Goal: Find specific page/section

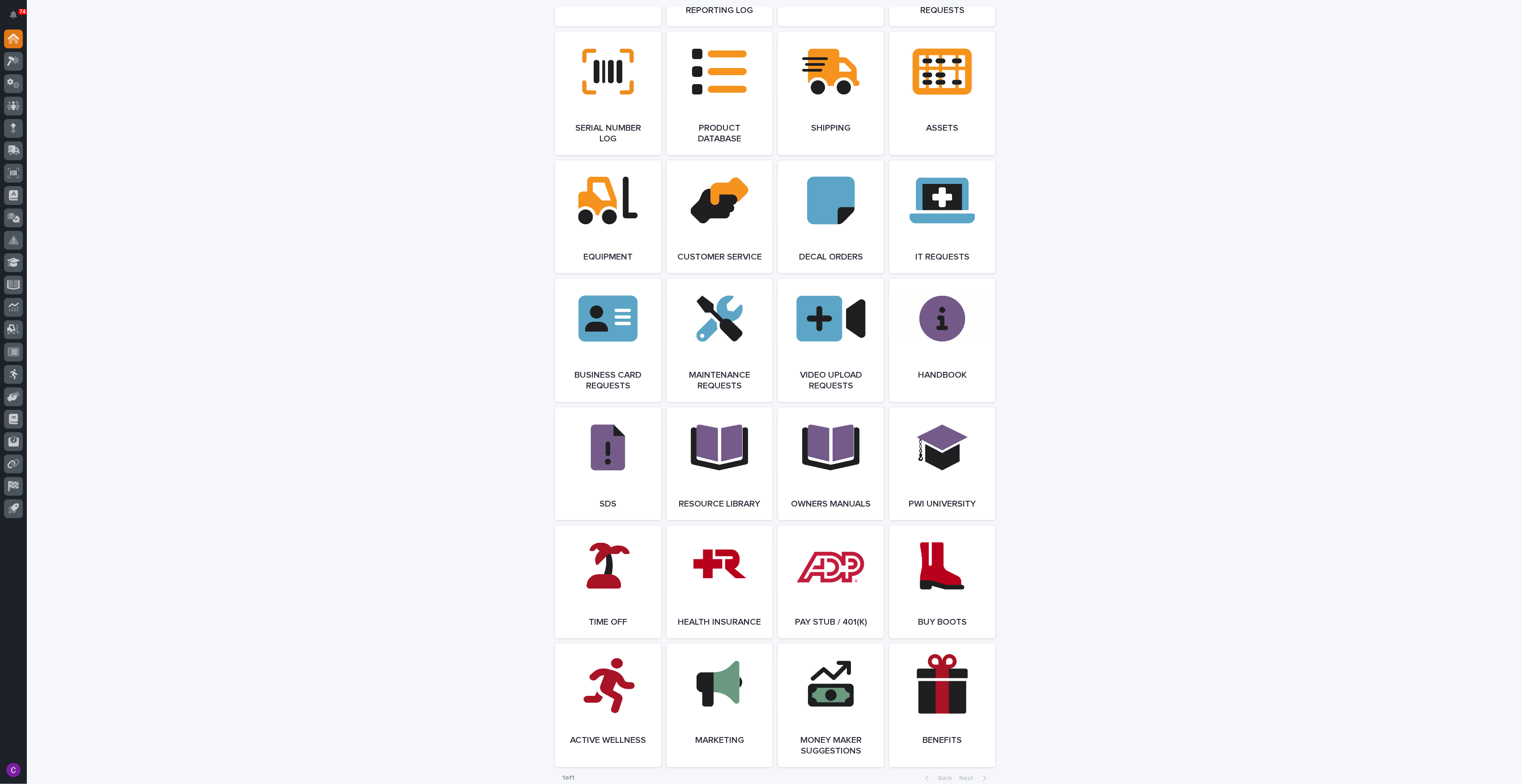
scroll to position [1289, 0]
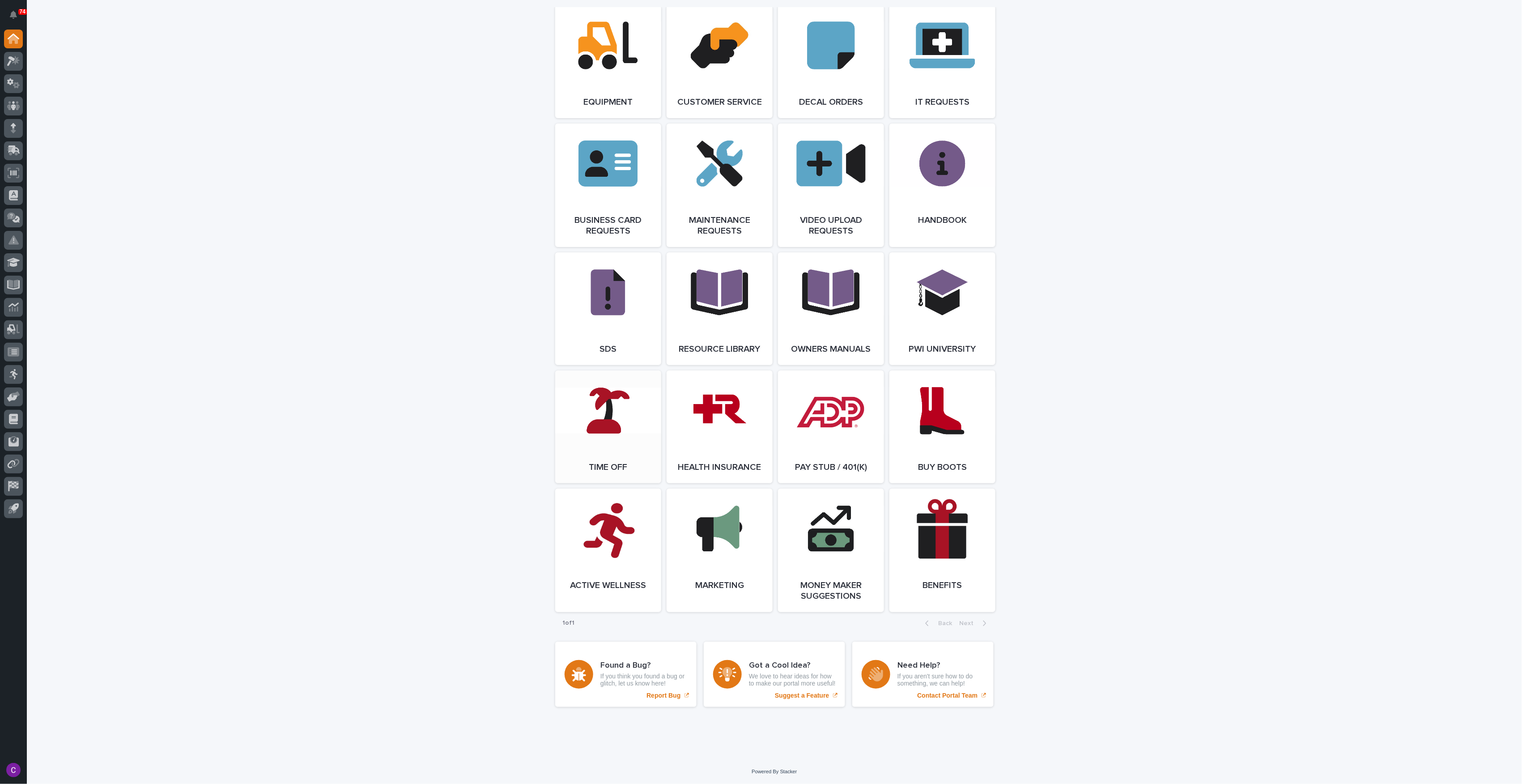
click at [558, 405] on link "Open Link" at bounding box center [608, 427] width 106 height 113
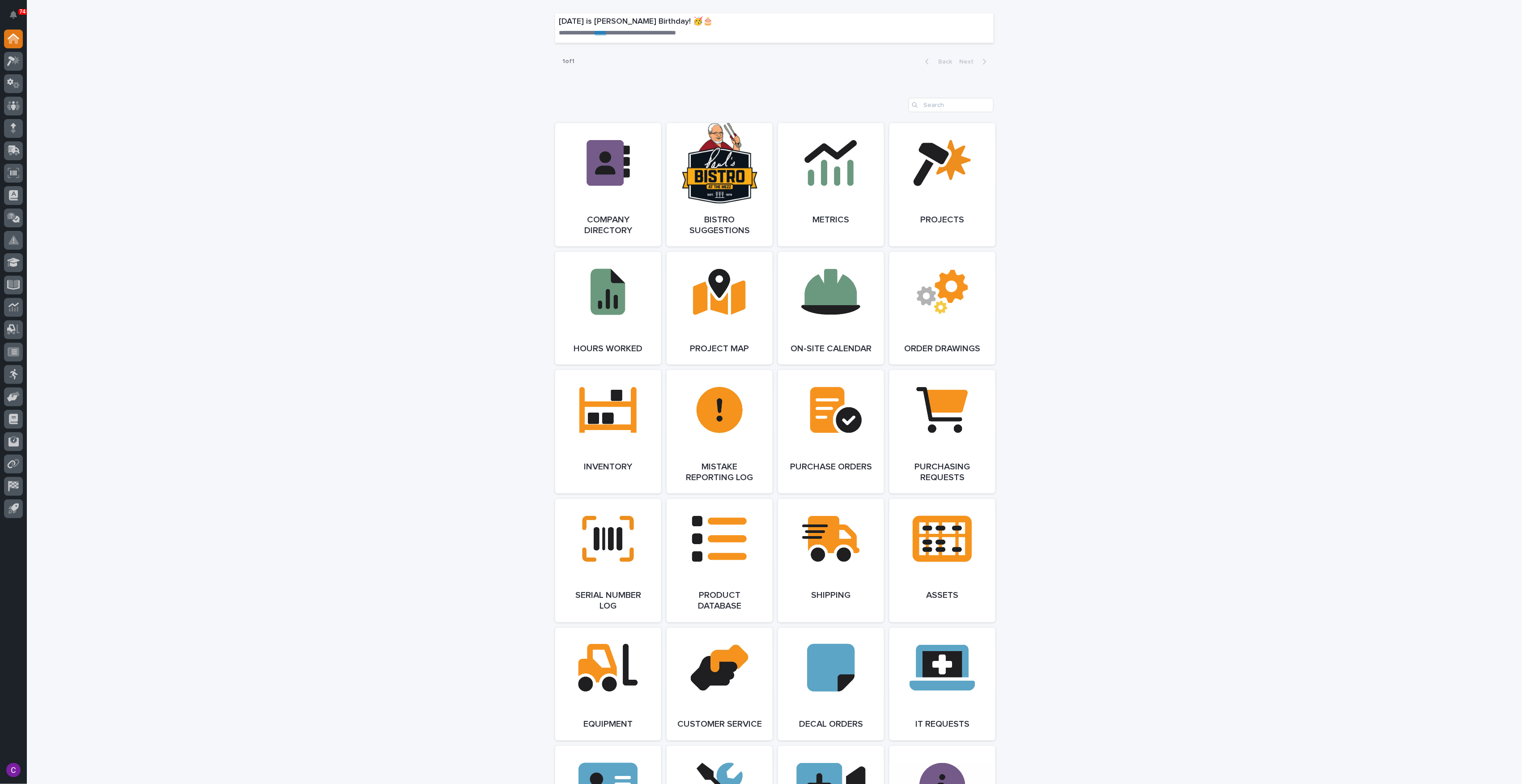
scroll to position [633, 0]
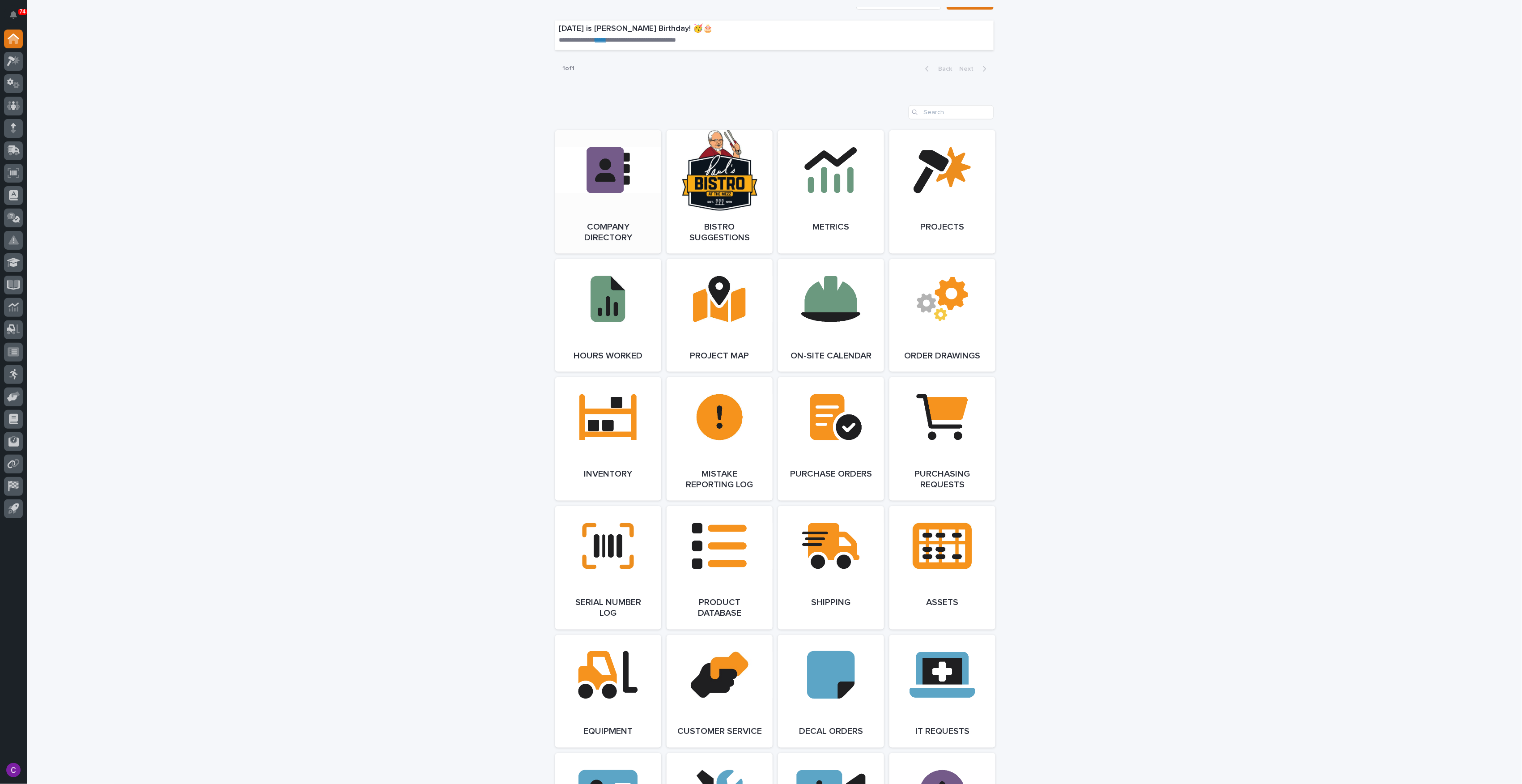
click at [593, 197] on link "Open Link" at bounding box center [608, 191] width 106 height 123
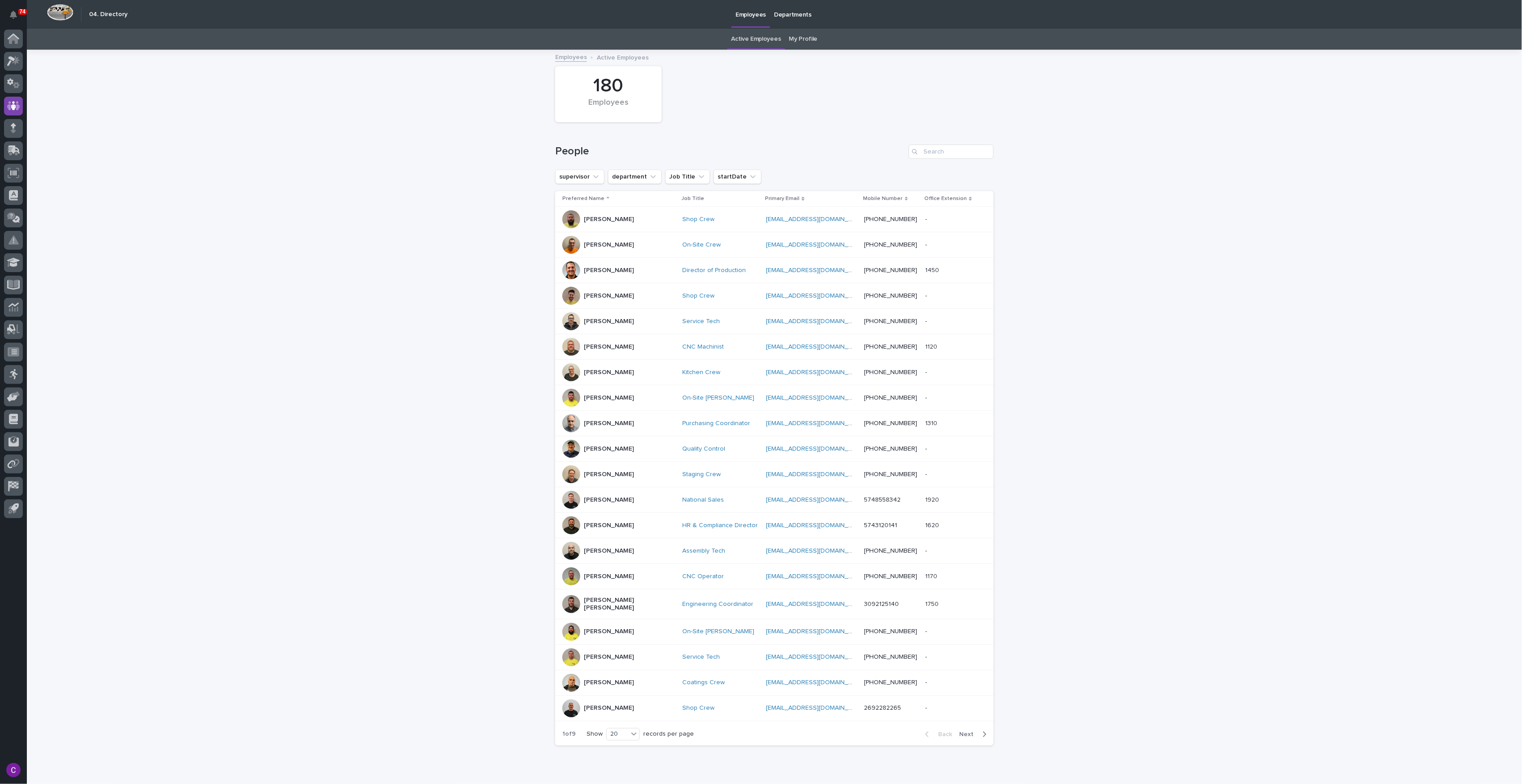
click at [799, 36] on link "My Profile" at bounding box center [804, 39] width 28 height 21
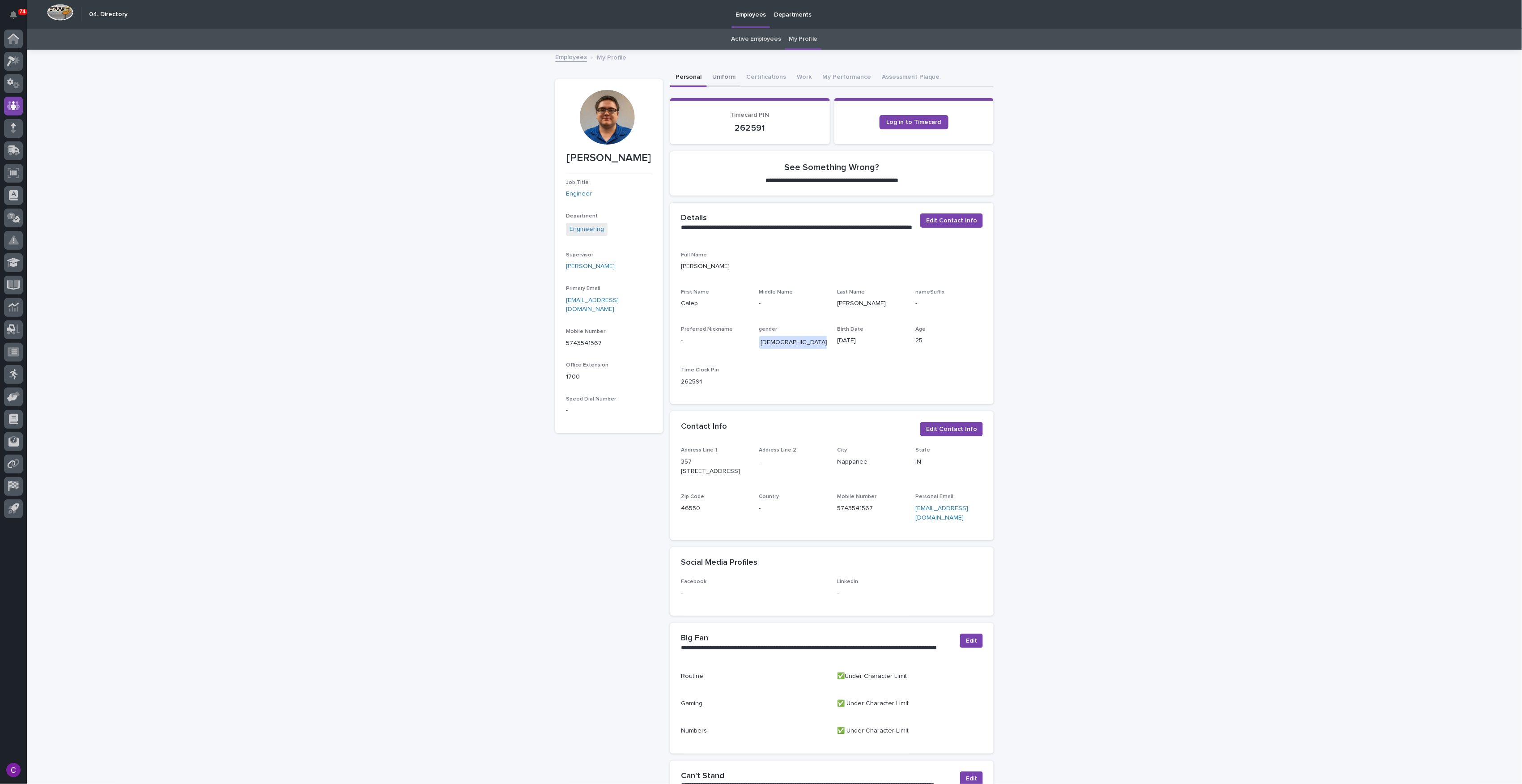
click at [707, 73] on button "Uniform" at bounding box center [724, 78] width 34 height 19
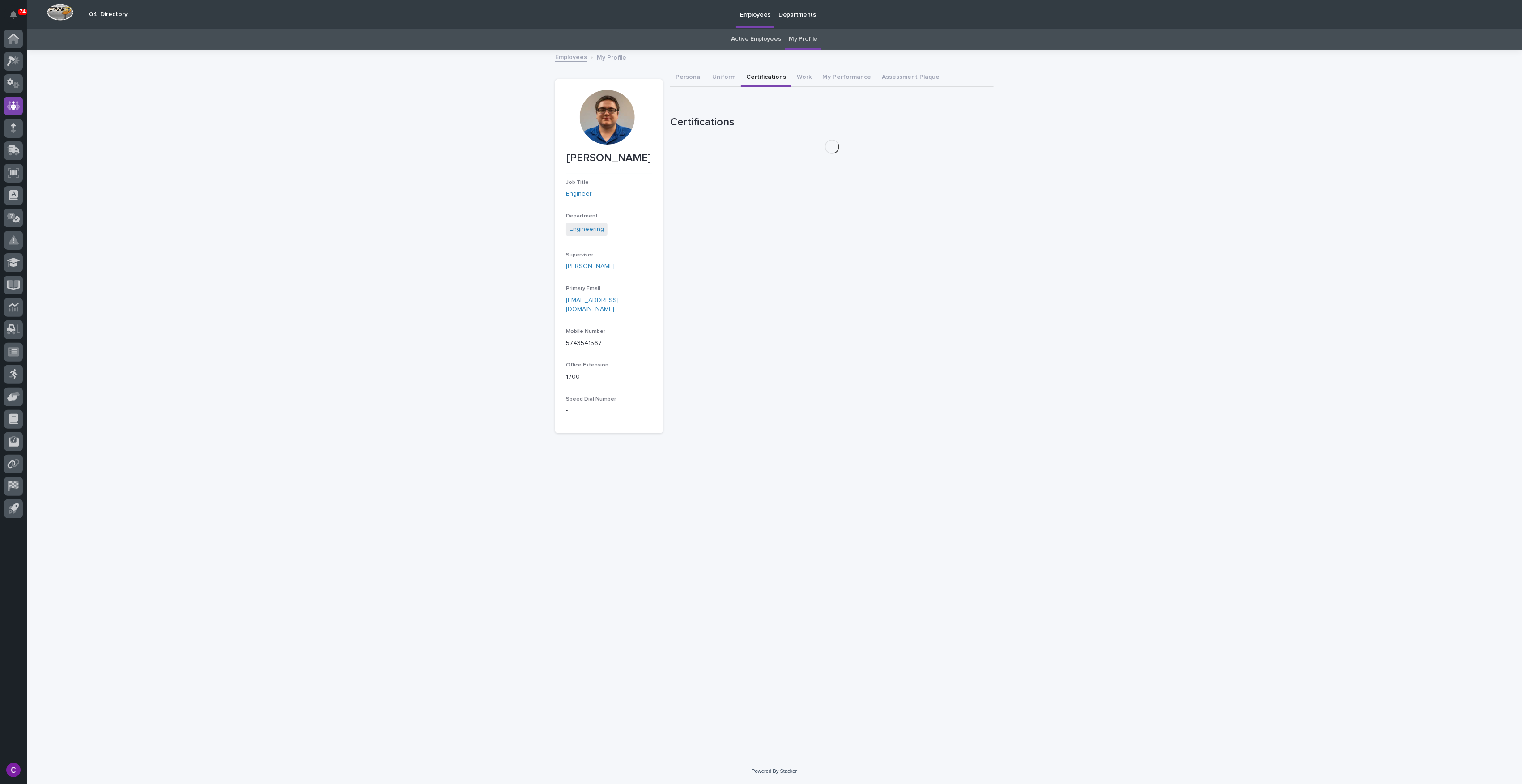
click at [747, 77] on button "Certifications" at bounding box center [766, 78] width 51 height 19
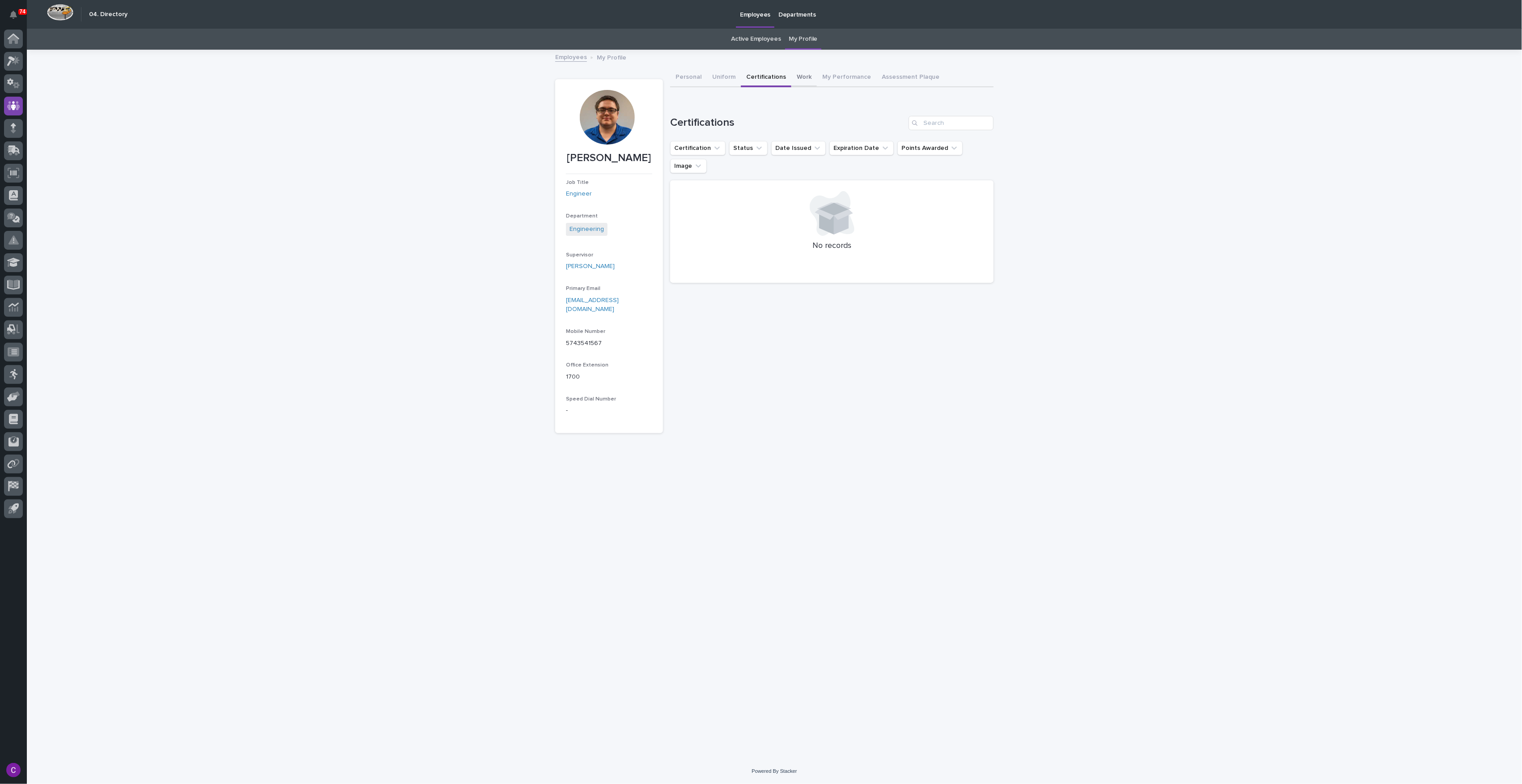
click at [795, 77] on button "Work" at bounding box center [804, 78] width 25 height 19
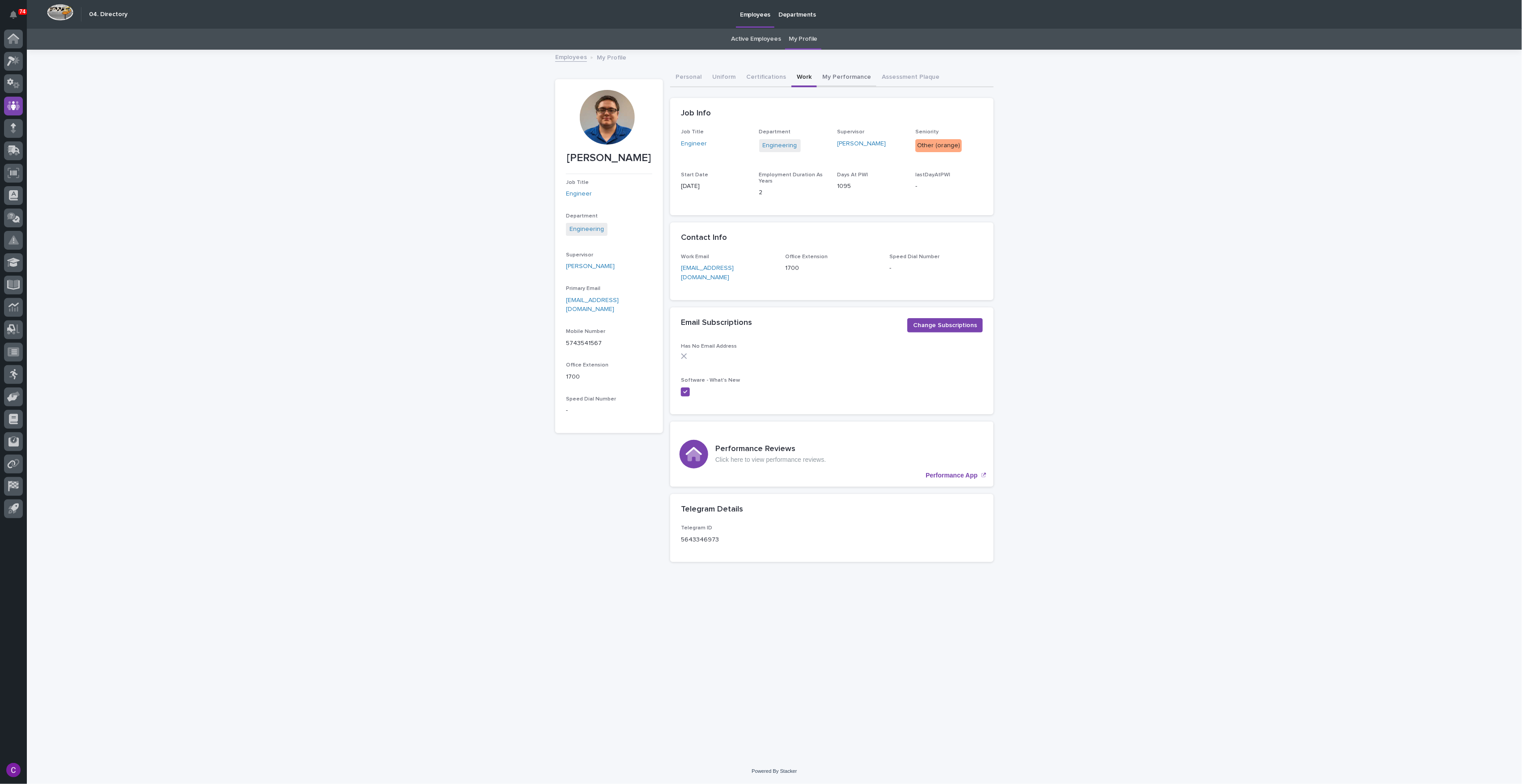
click at [828, 77] on button "My Performance" at bounding box center [847, 78] width 60 height 19
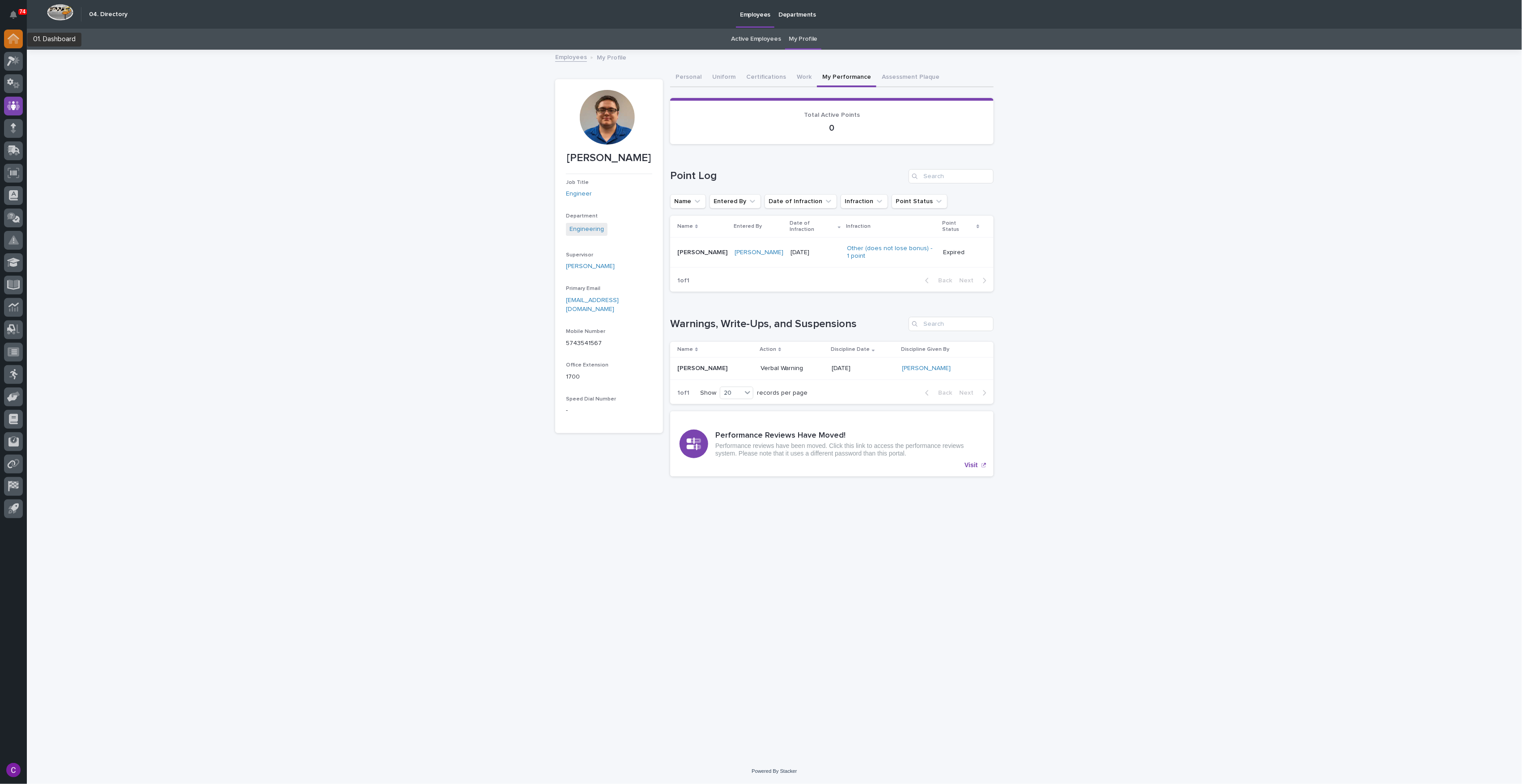
click at [17, 45] on div at bounding box center [14, 39] width 19 height 19
